Goal: Task Accomplishment & Management: Use online tool/utility

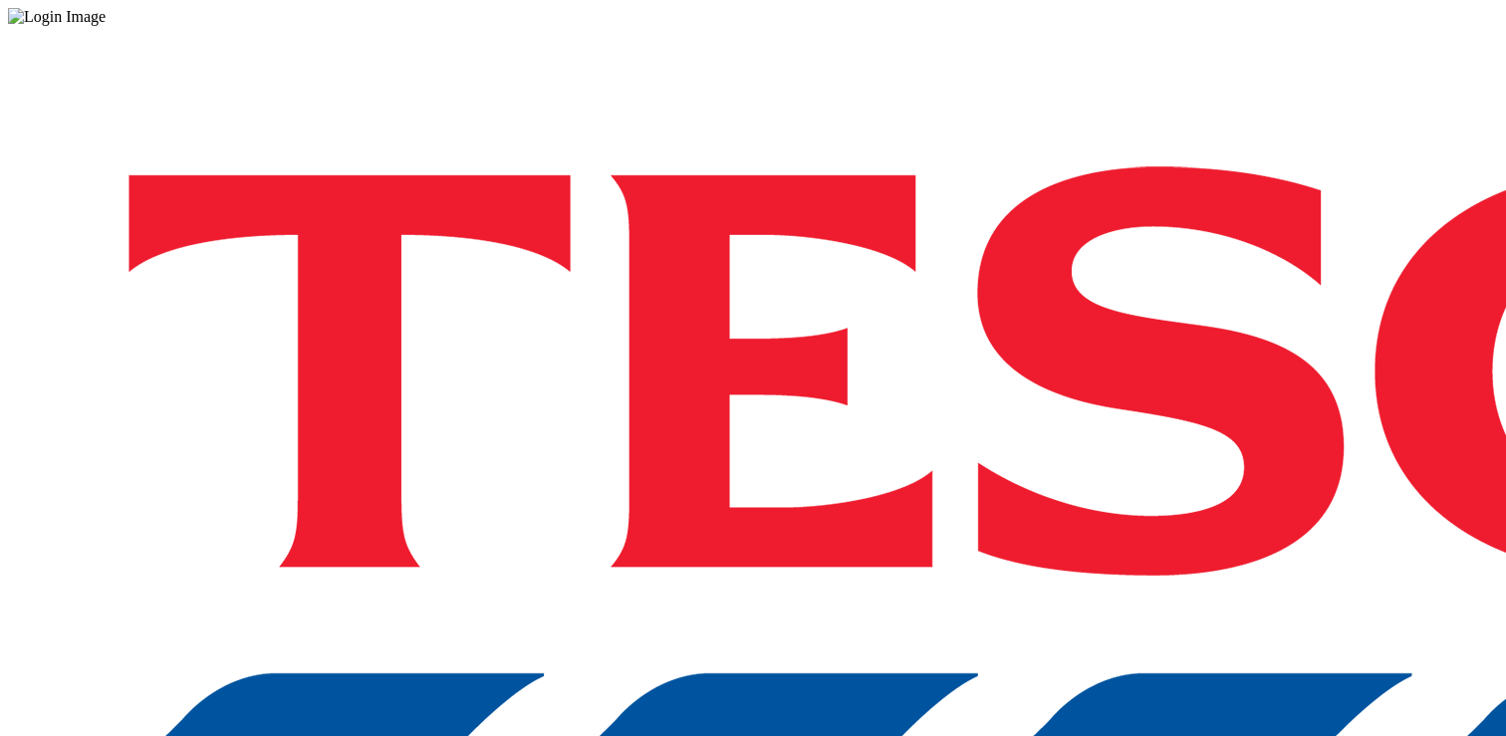
click at [1034, 462] on div "Log in to the Spectra’s dashboard using [PERSON_NAME]’s credentials. If you don…" at bounding box center [753, 521] width 1490 height 990
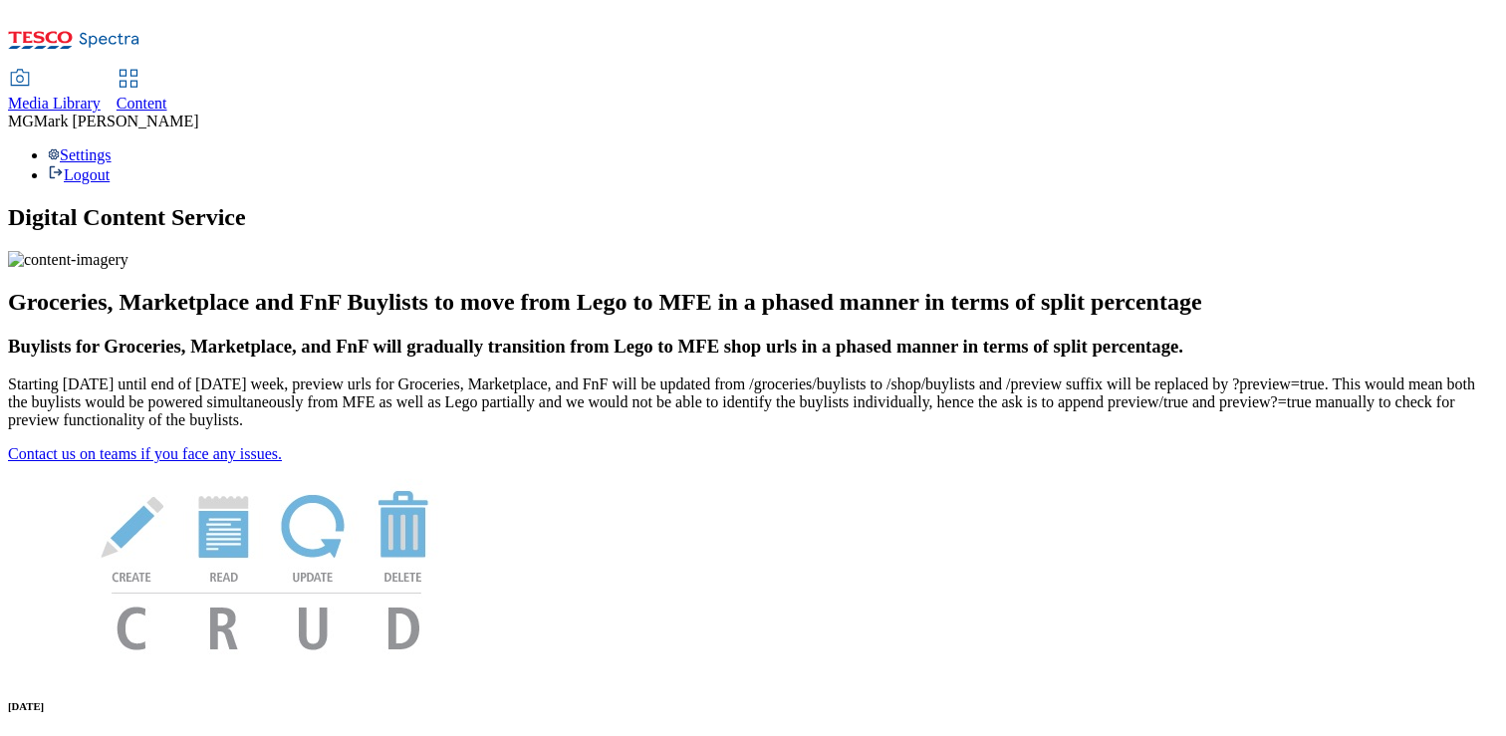
click at [167, 95] on span "Content" at bounding box center [142, 103] width 51 height 17
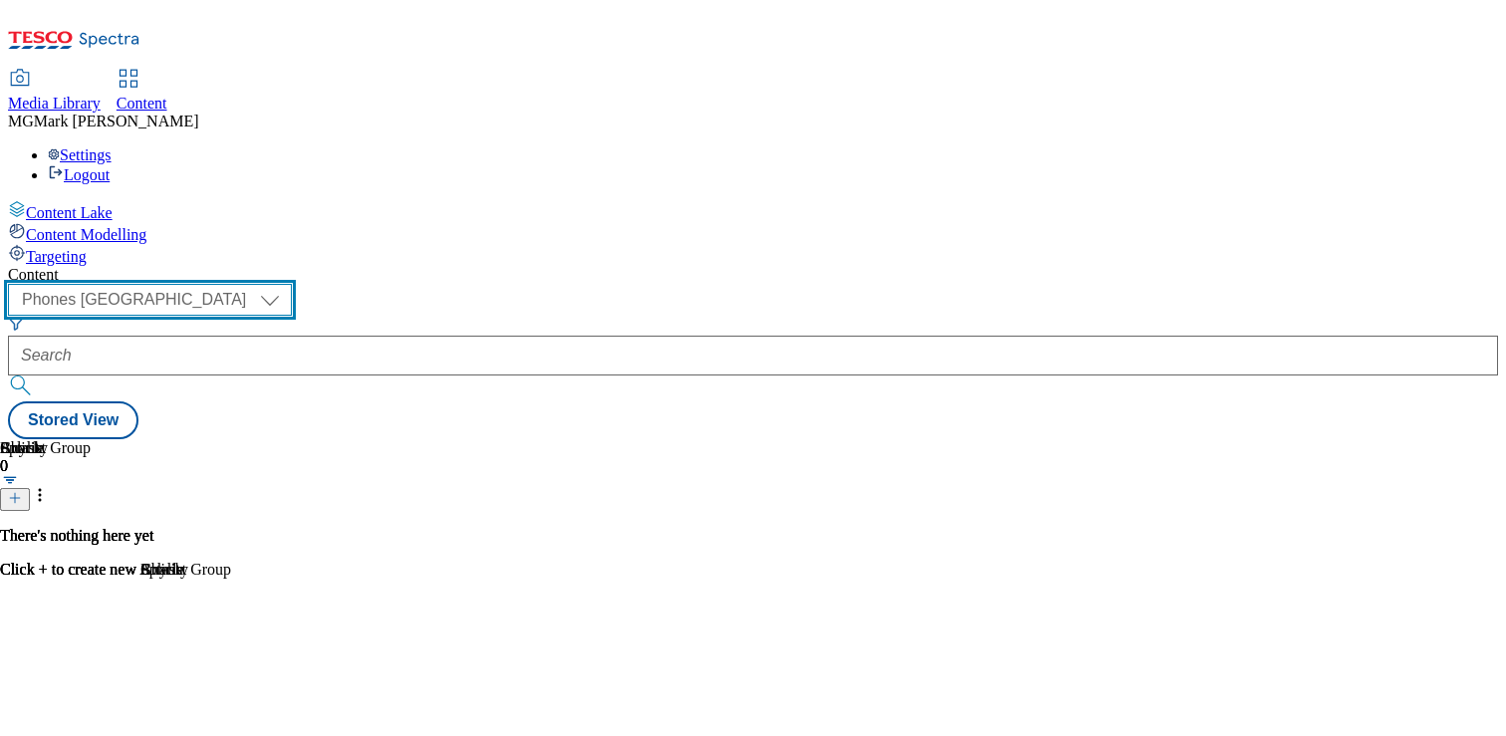
click at [292, 284] on select "Dotcom CZ Dotcom SK ghs-roi ghs-uk Phones UK" at bounding box center [150, 300] width 284 height 32
select select "ghs-uk"
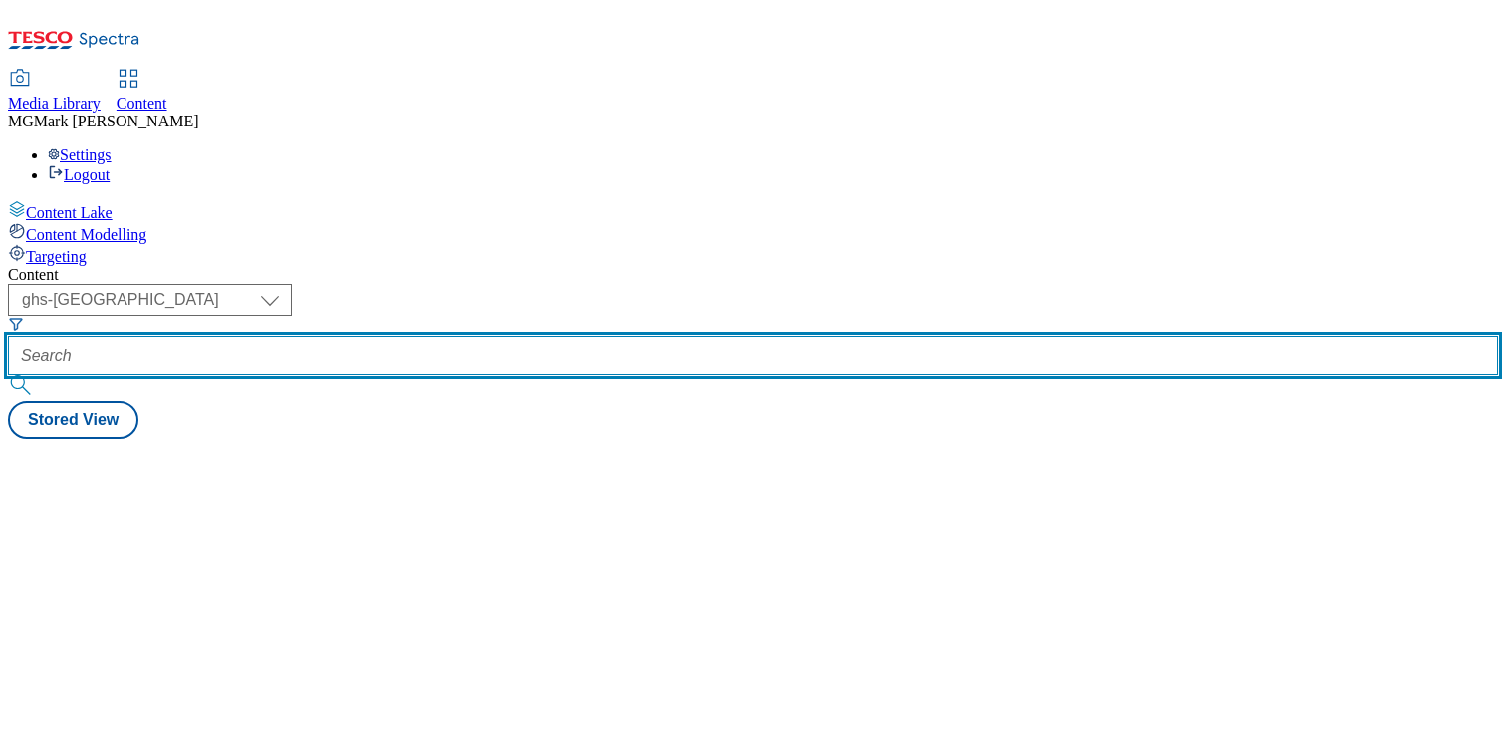
click at [468, 336] on input "text" at bounding box center [753, 356] width 1490 height 40
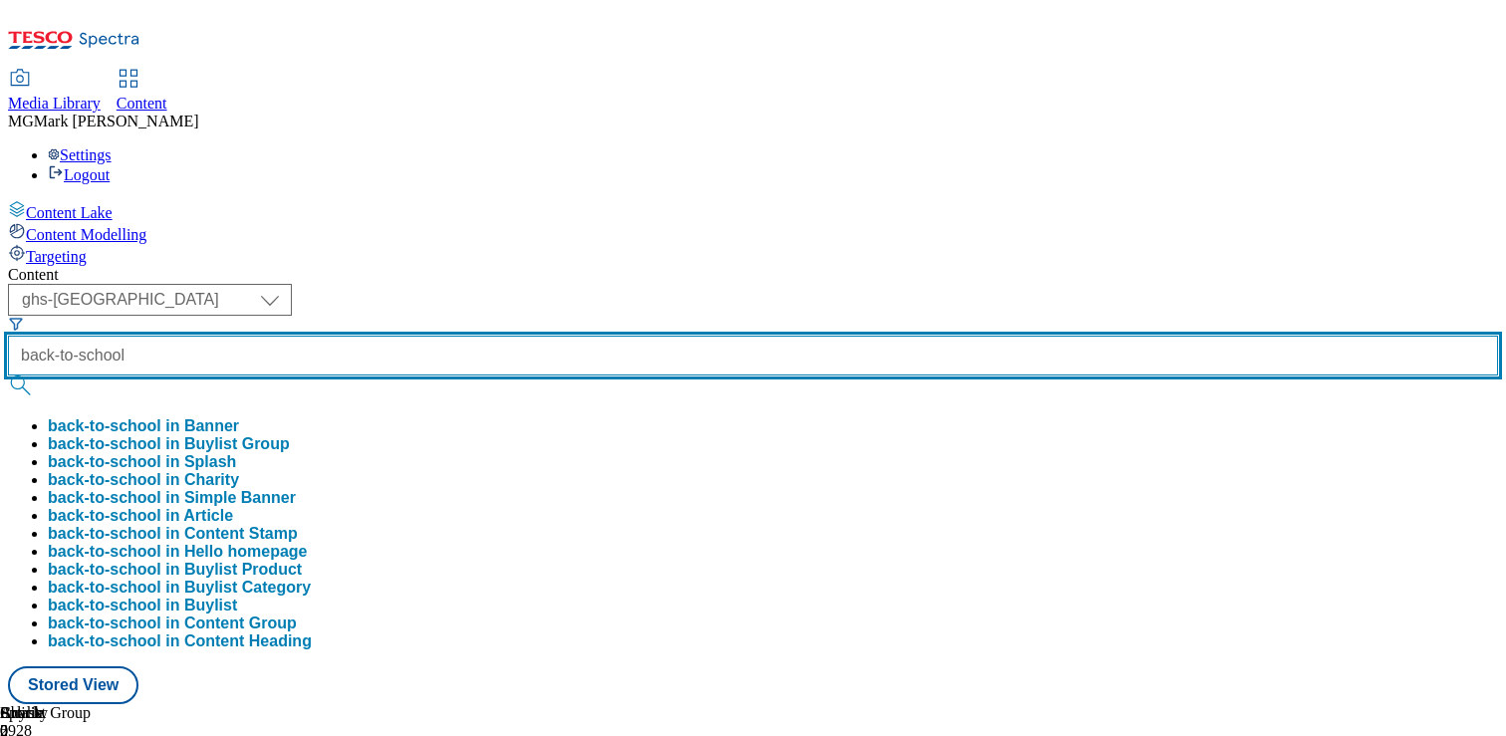
type input "back-to-school"
click at [8, 376] on button "submit" at bounding box center [22, 386] width 28 height 20
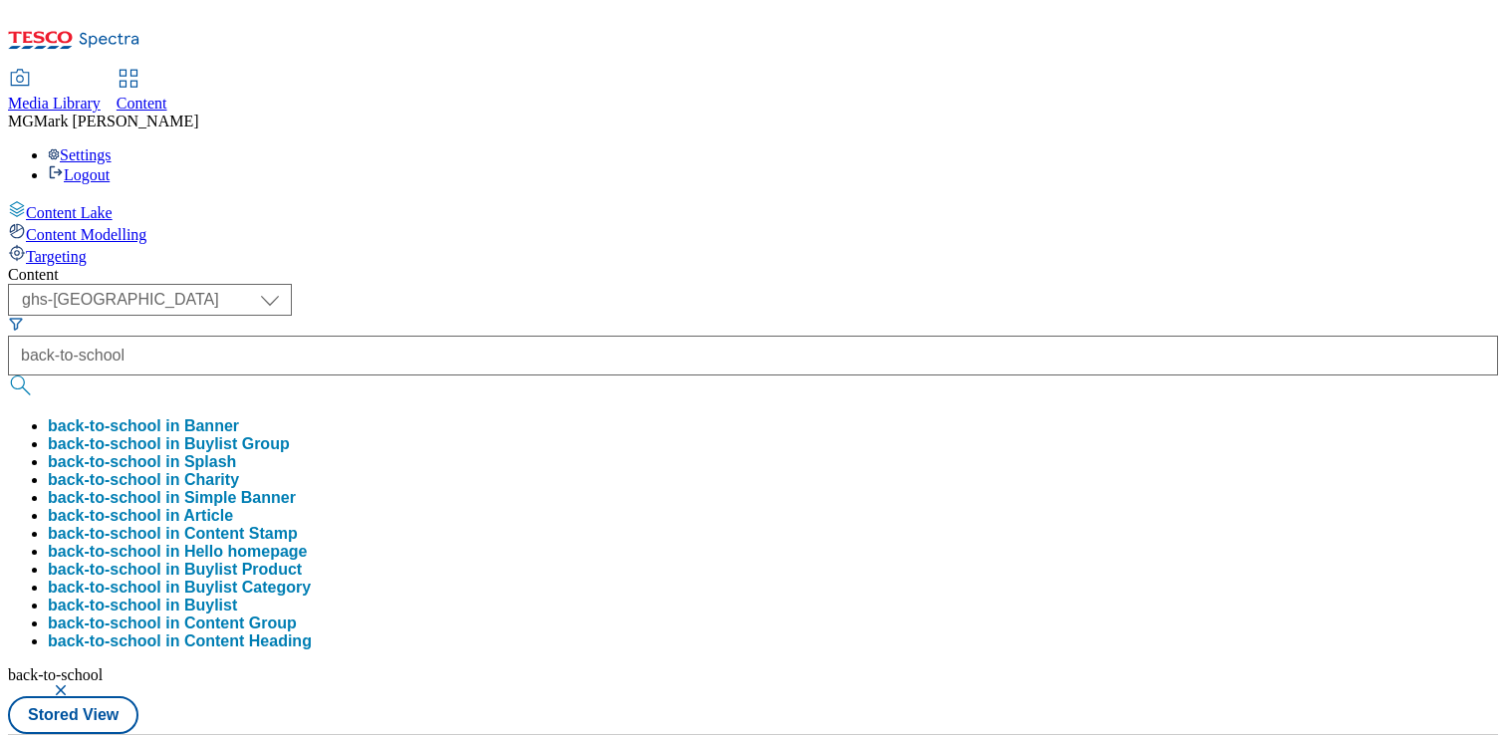
click at [535, 266] on div "Content" at bounding box center [753, 275] width 1490 height 18
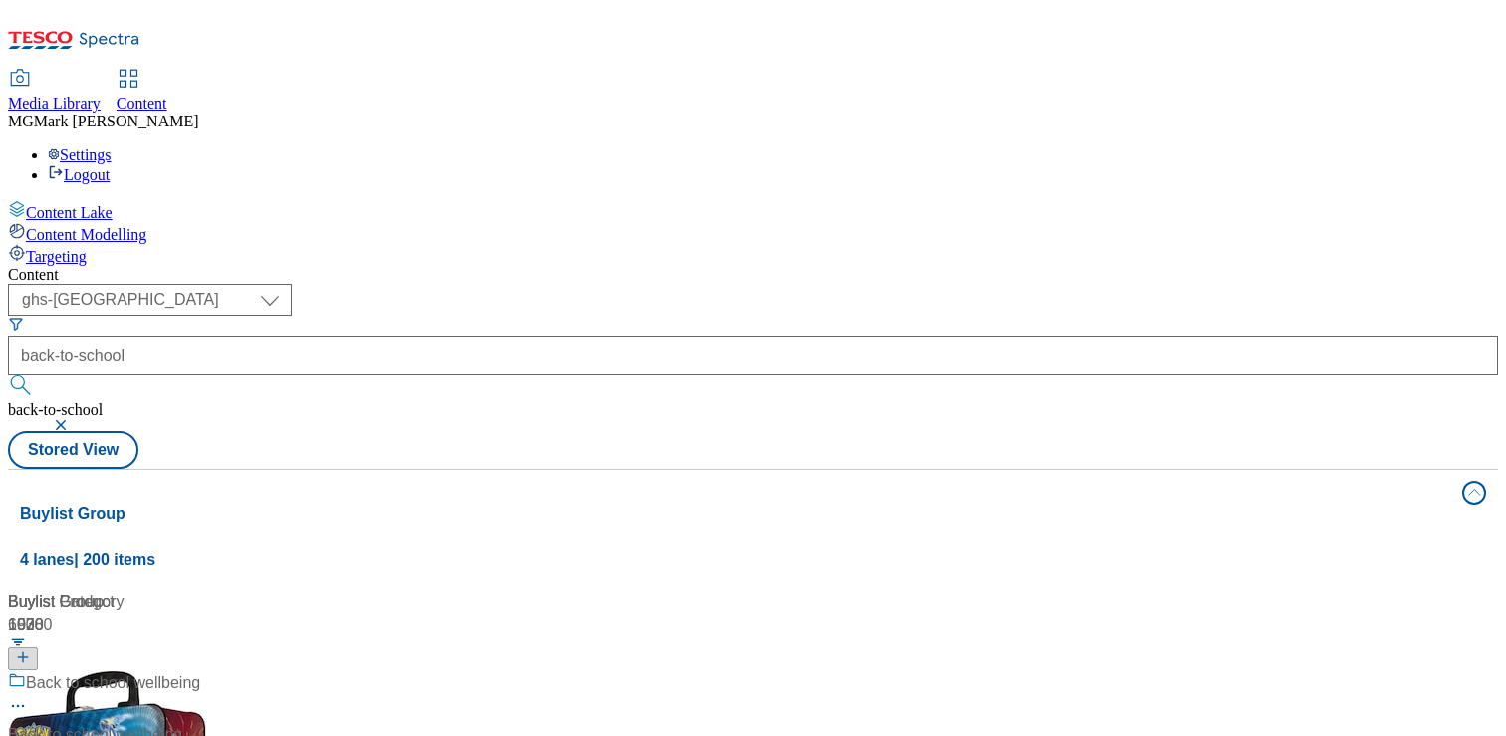
scroll to position [892, 0]
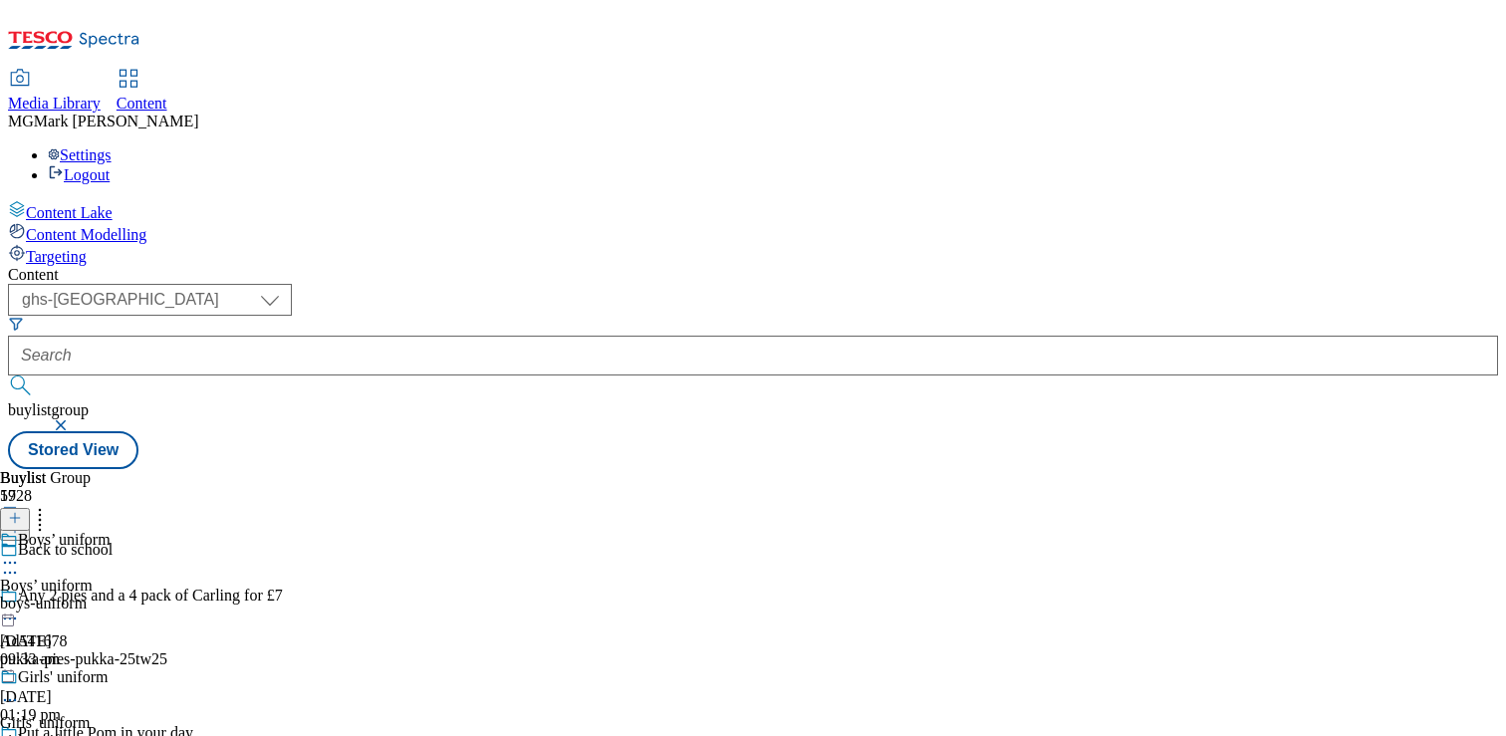
click at [366, 563] on div at bounding box center [183, 575] width 366 height 24
click at [905, 266] on div "Content ( optional ) Dotcom CZ Dotcom SK ghs-roi ghs-uk Phones UK ghs-uk buylis…" at bounding box center [753, 367] width 1490 height 203
click at [20, 563] on icon at bounding box center [10, 573] width 20 height 20
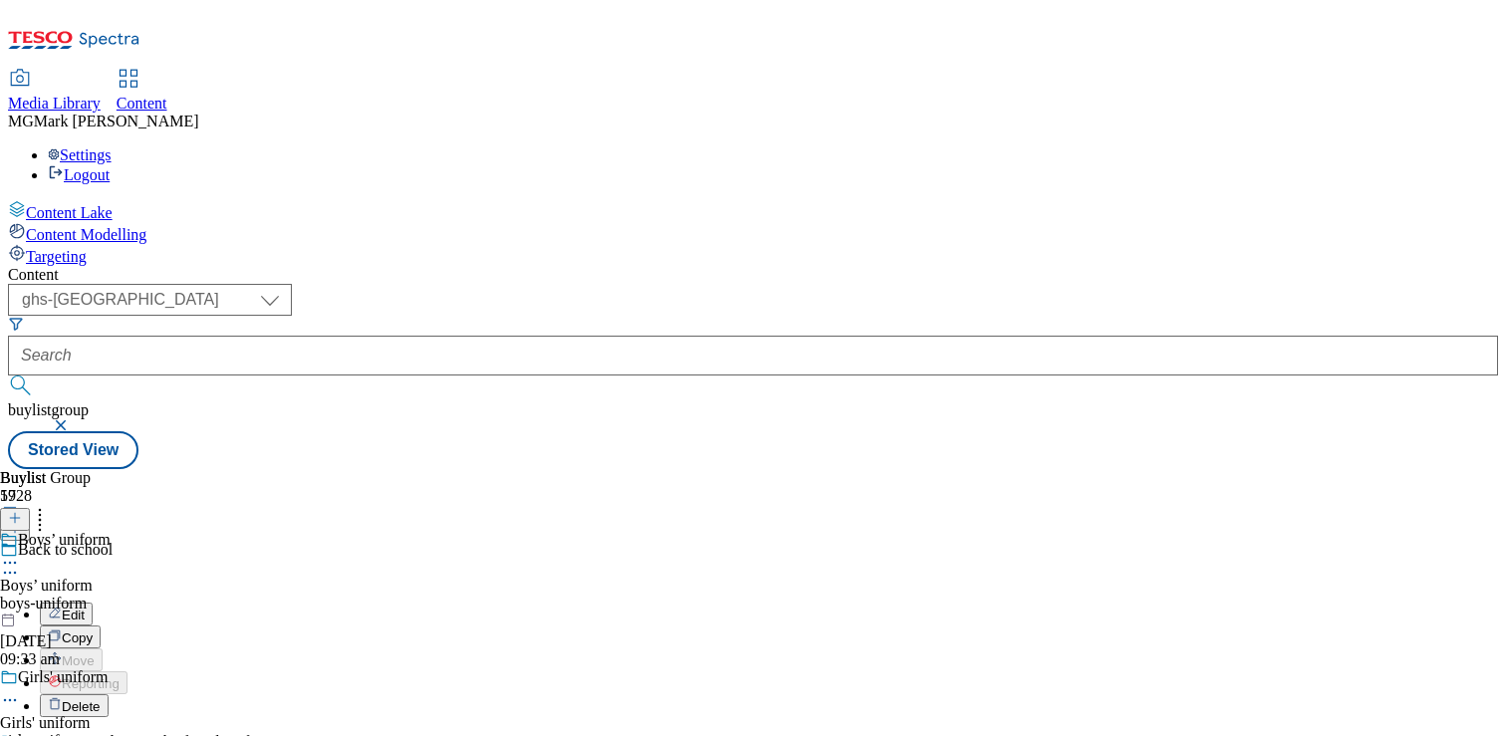
click at [1156, 469] on div "Buylist Group 5928 Back to school Edit Copy Move Reporting Delete Any 2 pies an…" at bounding box center [753, 469] width 1490 height 0
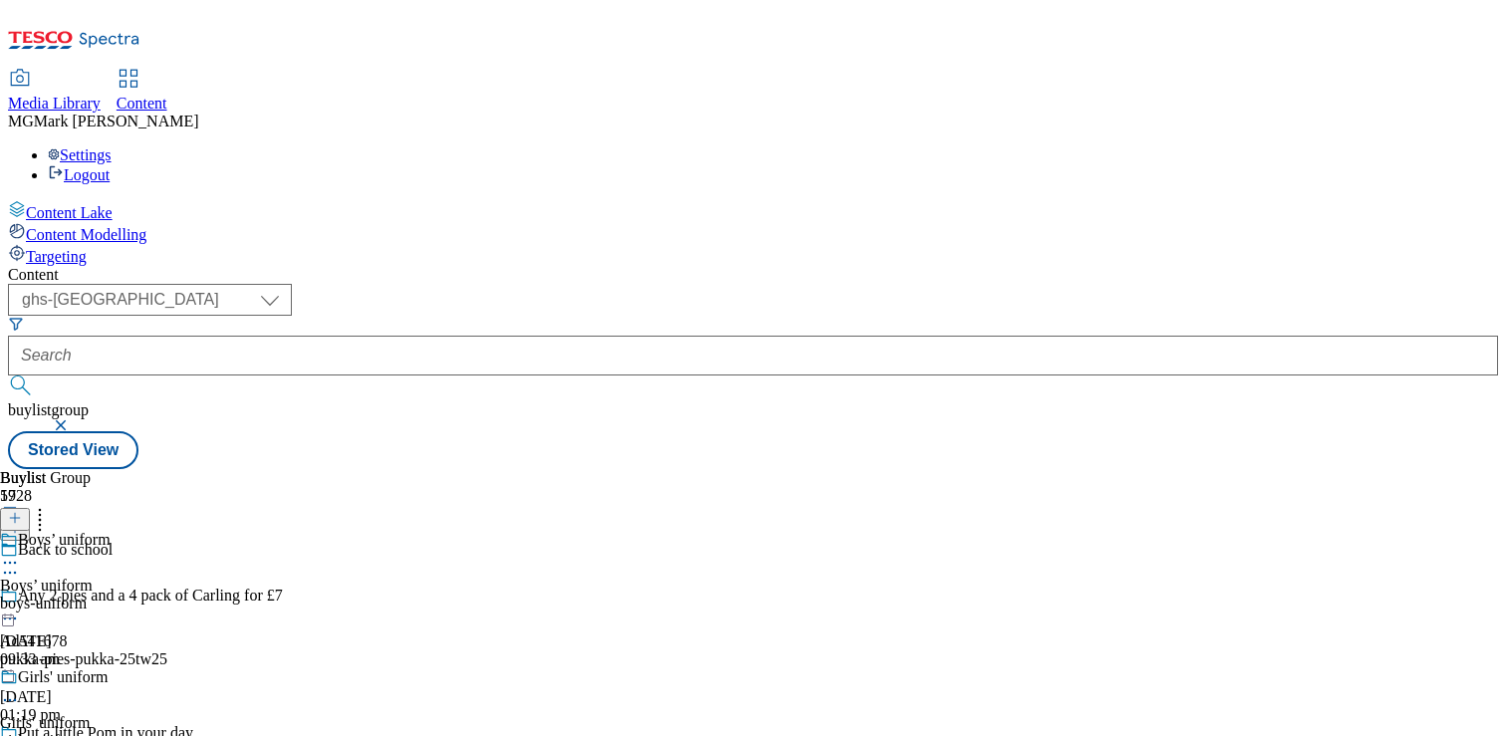
click at [12, 572] on circle at bounding box center [10, 573] width 3 height 3
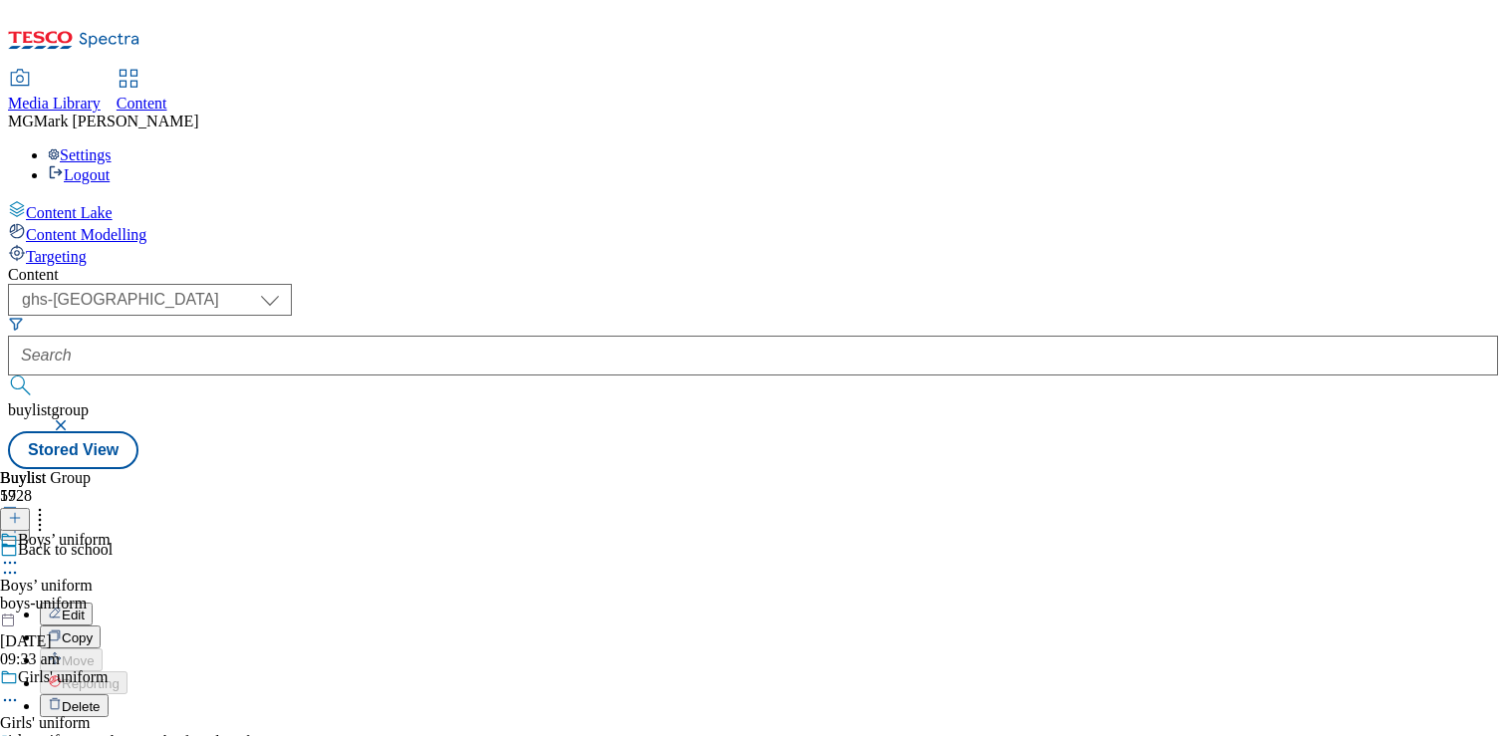
click at [101, 626] on button "Copy" at bounding box center [70, 637] width 61 height 23
